Goal: Communication & Community: Answer question/provide support

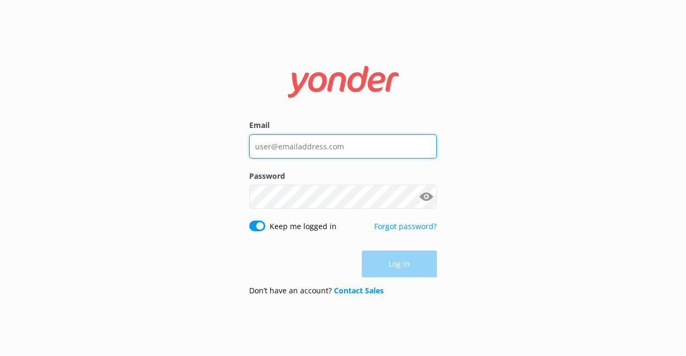
type input "[EMAIL_ADDRESS][DOMAIN_NAME]"
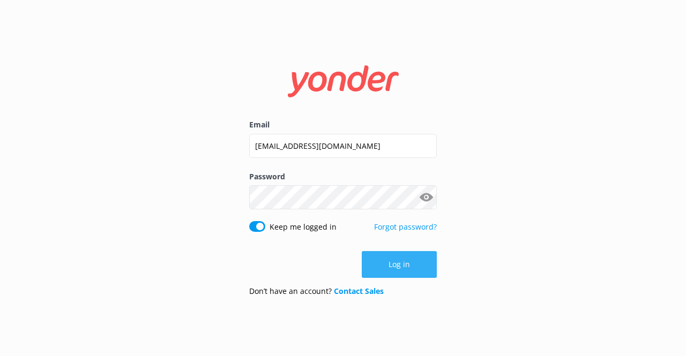
click at [402, 272] on div "Log in" at bounding box center [343, 264] width 188 height 27
click at [404, 270] on button "Log in" at bounding box center [399, 264] width 75 height 27
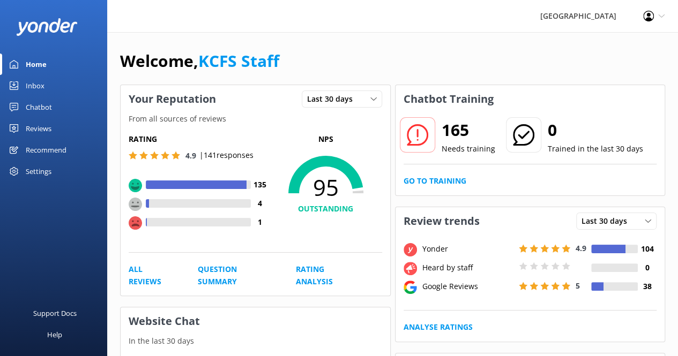
click at [33, 84] on div "Inbox" at bounding box center [35, 85] width 19 height 21
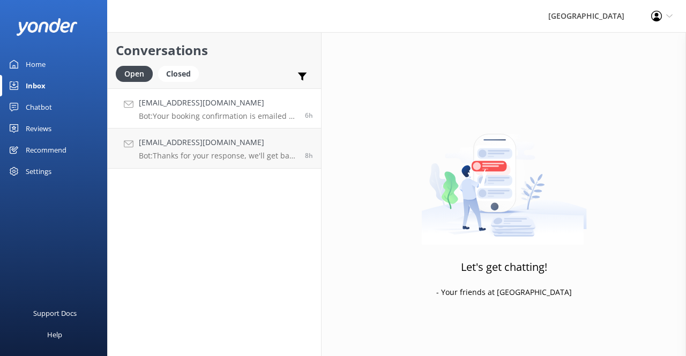
click at [202, 117] on p "Bot: Your booking confirmation is emailed to you immediately after you complete…" at bounding box center [218, 116] width 158 height 10
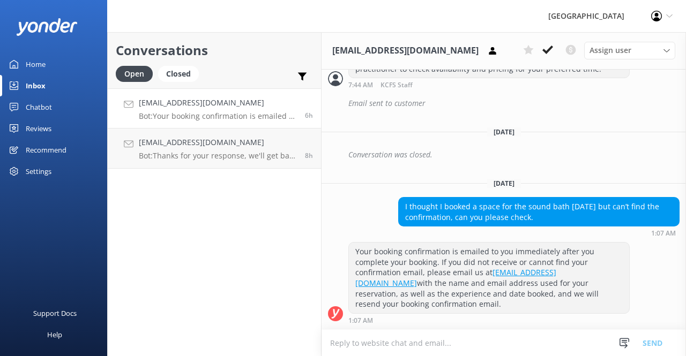
scroll to position [515, 0]
drag, startPoint x: 334, startPoint y: 51, endPoint x: 436, endPoint y: 66, distance: 102.9
click at [436, 66] on div "[EMAIL_ADDRESS][DOMAIN_NAME] Assign user [PERSON_NAME] KCFS Staff" at bounding box center [504, 51] width 364 height 38
copy h3 "[EMAIL_ADDRESS][DOMAIN_NAME]"
click at [517, 336] on textarea at bounding box center [504, 343] width 364 height 26
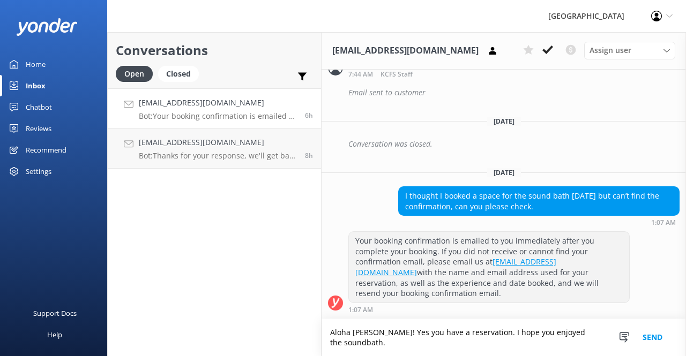
scroll to position [525, 0]
type textarea "Aloha [PERSON_NAME]! Yes you have a reservation. I hope you enjoyed the soundba…"
click at [664, 340] on button "Send" at bounding box center [652, 337] width 40 height 37
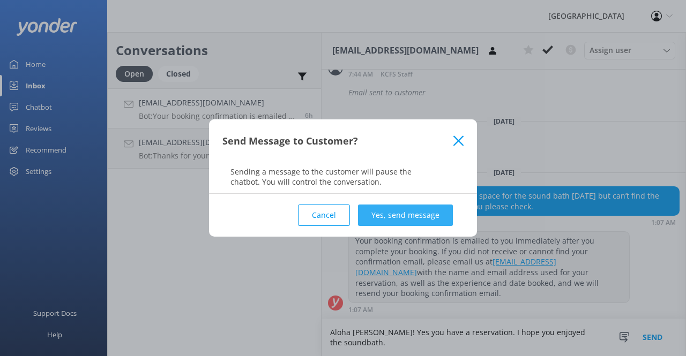
click at [394, 219] on button "Yes, send message" at bounding box center [405, 215] width 95 height 21
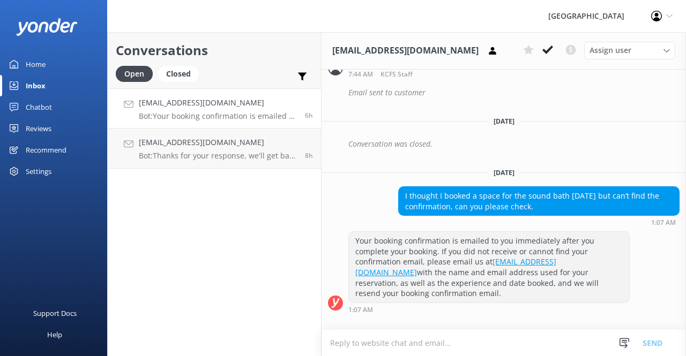
scroll to position [515, 0]
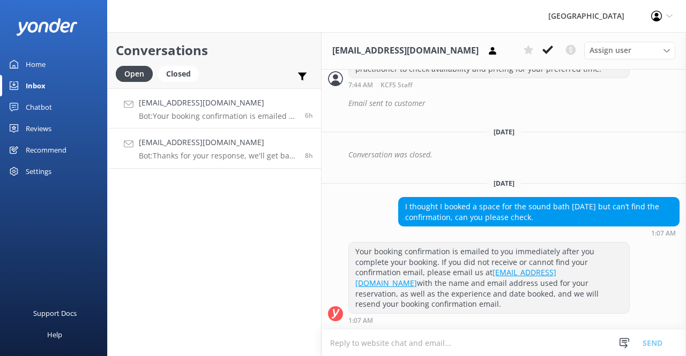
click at [162, 156] on p "Bot: Thanks for your response, we'll get back to you as soon as we can during o…" at bounding box center [218, 156] width 158 height 10
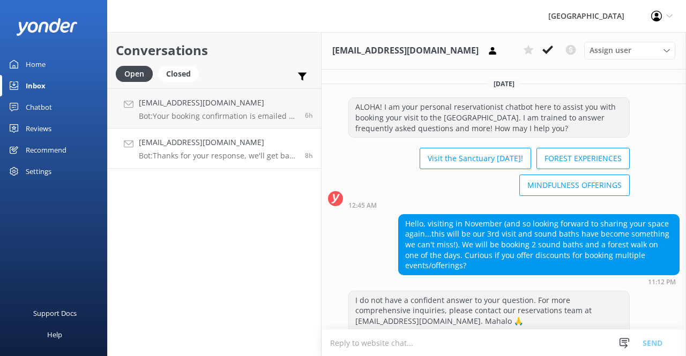
scroll to position [137, 0]
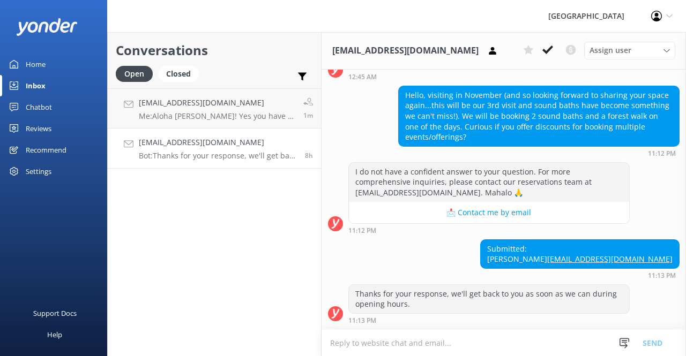
drag, startPoint x: 489, startPoint y: 336, endPoint x: 495, endPoint y: 335, distance: 6.0
click at [489, 337] on textarea at bounding box center [504, 343] width 364 height 26
paste textarea "when booking your experience use promo code KCFS10 for a 10% discount. When you…"
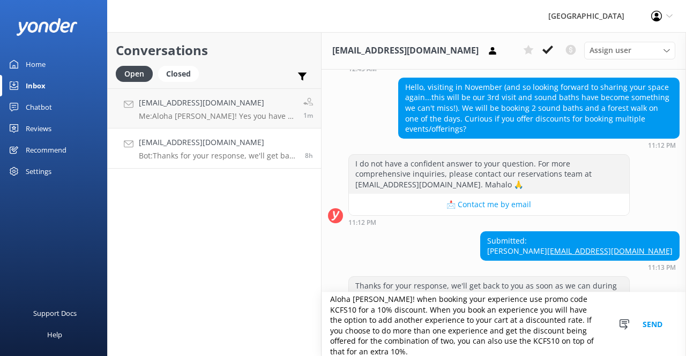
scroll to position [0, 0]
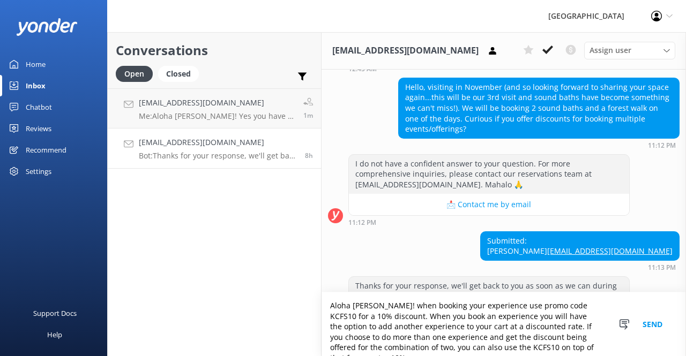
click at [389, 310] on textarea "Aloha [PERSON_NAME]! when booking your experience use promo code KCFS10 for a 1…" at bounding box center [504, 325] width 364 height 64
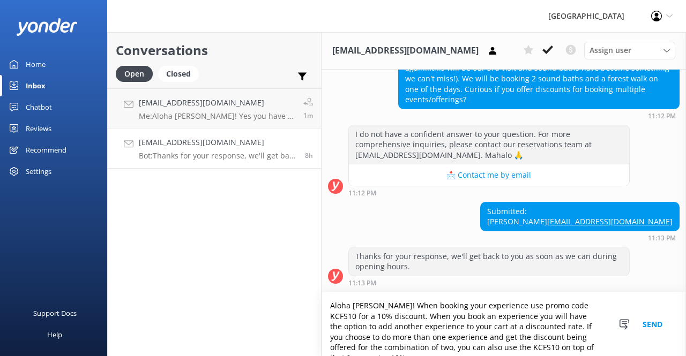
type textarea "Aloha [PERSON_NAME]! When booking your experience use promo code KCFS10 for a 1…"
click at [652, 326] on button "Send" at bounding box center [652, 325] width 40 height 64
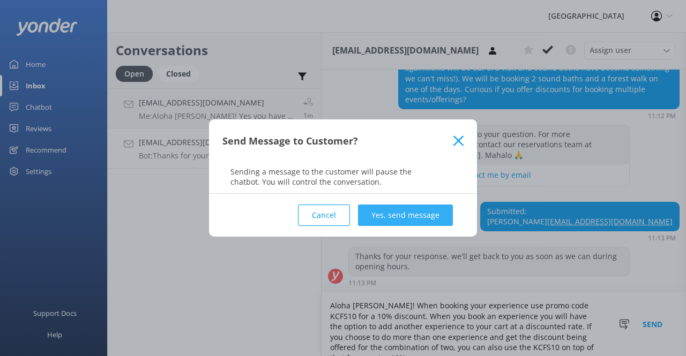
click at [435, 216] on button "Yes, send message" at bounding box center [405, 215] width 95 height 21
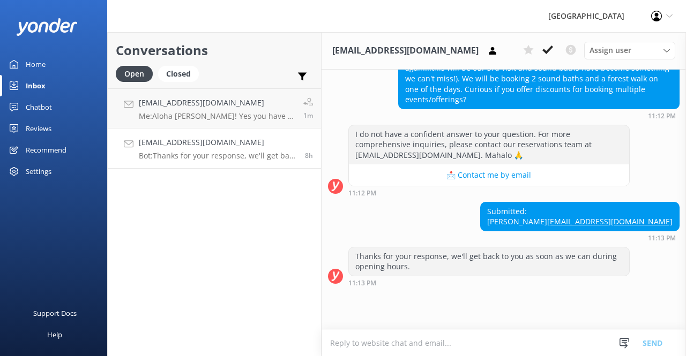
scroll to position [137, 0]
